Goal: Use online tool/utility: Utilize a website feature to perform a specific function

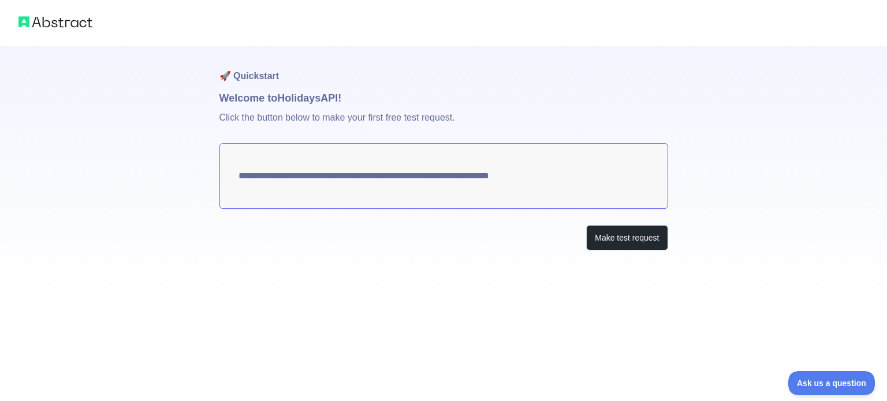
click at [503, 180] on textarea "**********" at bounding box center [443, 176] width 449 height 66
click at [611, 237] on button "Make test request" at bounding box center [626, 238] width 81 height 26
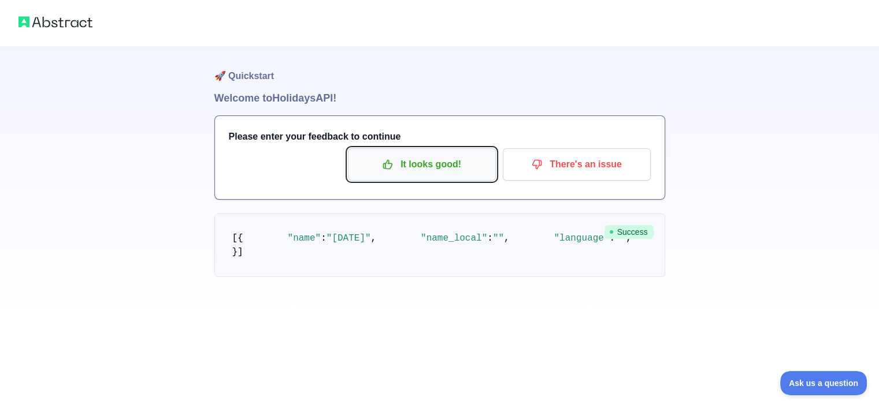
click at [422, 173] on p "It looks good!" at bounding box center [421, 165] width 131 height 20
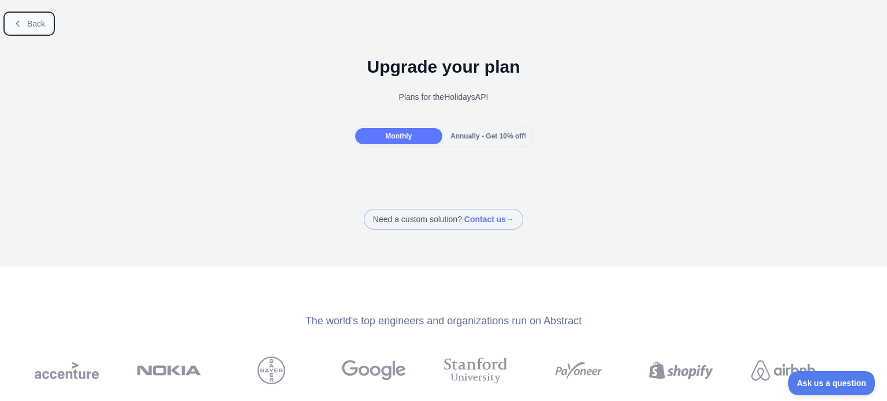
click at [23, 27] on button "Back" at bounding box center [29, 24] width 47 height 20
